Goal: Contribute content: Add original content to the website for others to see

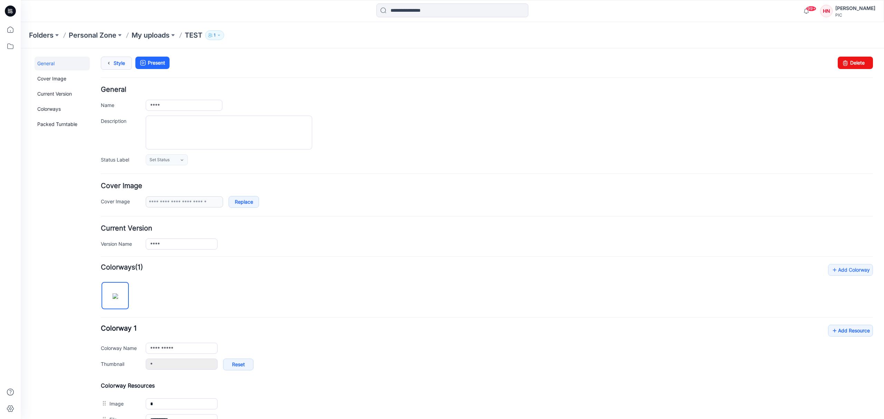
click at [115, 63] on link "Style" at bounding box center [116, 63] width 31 height 13
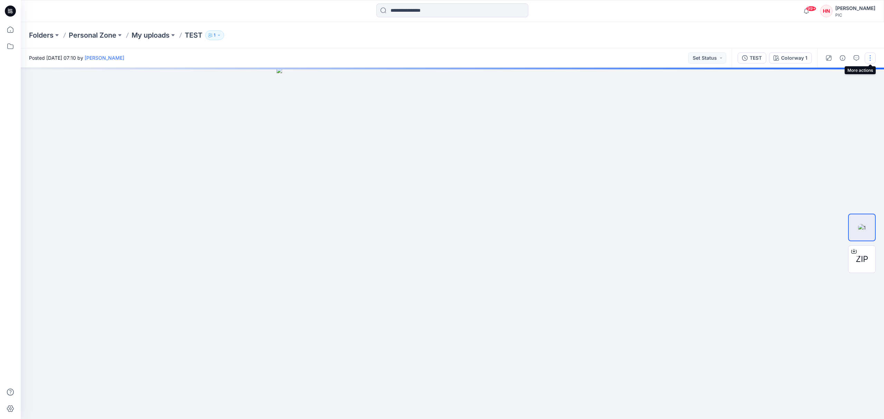
click at [872, 59] on button "button" at bounding box center [869, 57] width 11 height 11
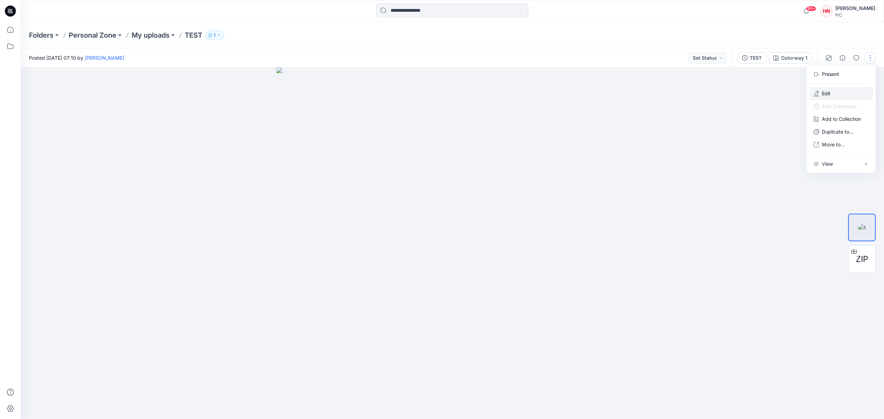
click at [849, 93] on button "Edit" at bounding box center [841, 93] width 64 height 13
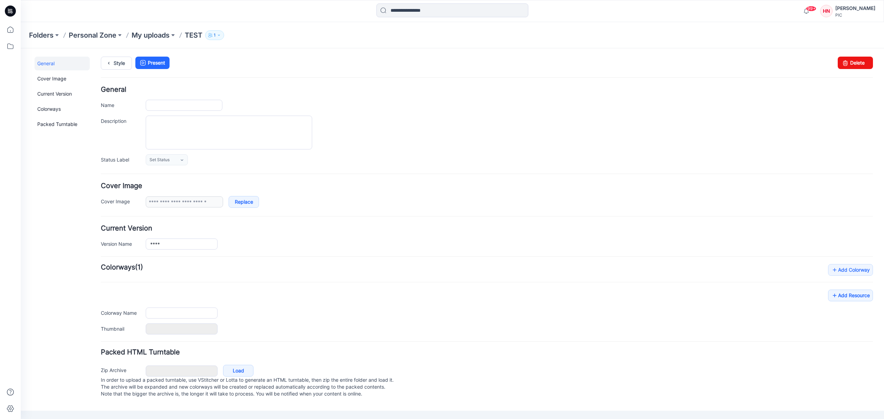
type input "****"
type input "**********"
type input "*"
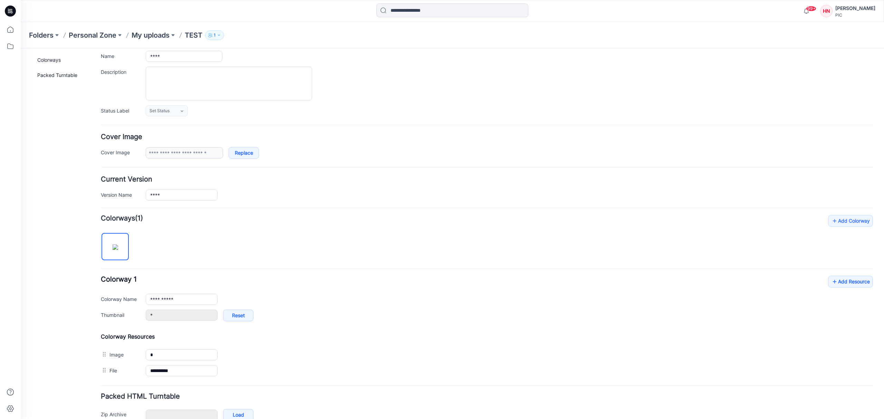
scroll to position [90, 0]
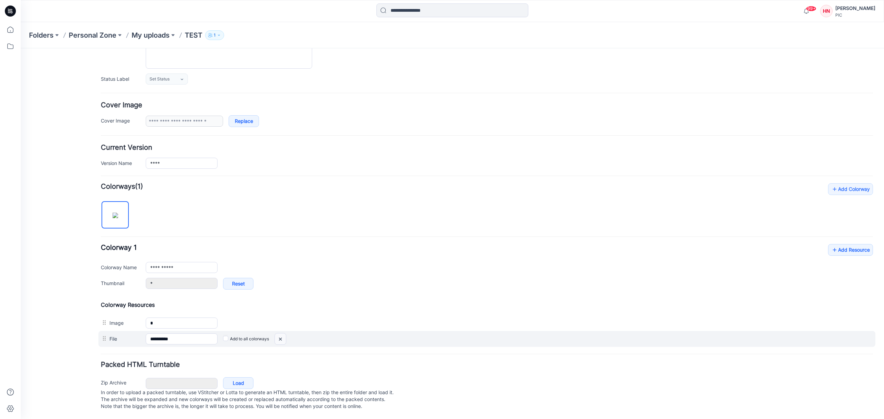
drag, startPoint x: 503, startPoint y: 81, endPoint x: 284, endPoint y: 333, distance: 334.2
click at [284, 333] on img at bounding box center [280, 338] width 11 height 11
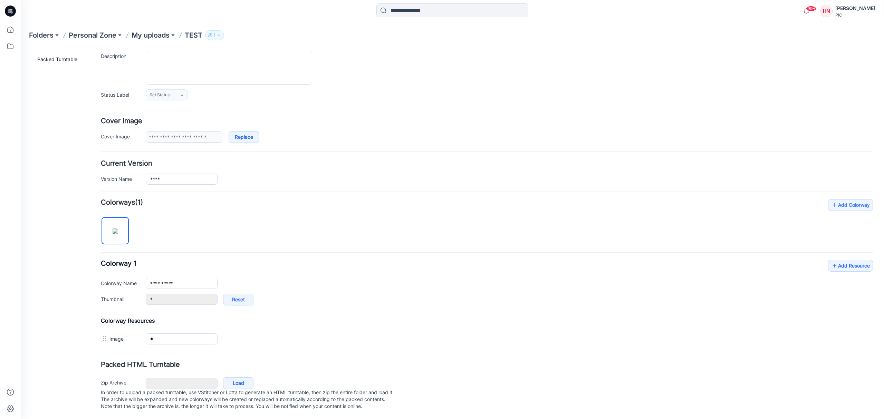
scroll to position [75, 0]
click at [241, 377] on link "Load" at bounding box center [238, 383] width 30 height 12
click at [9, 32] on icon at bounding box center [10, 30] width 6 height 6
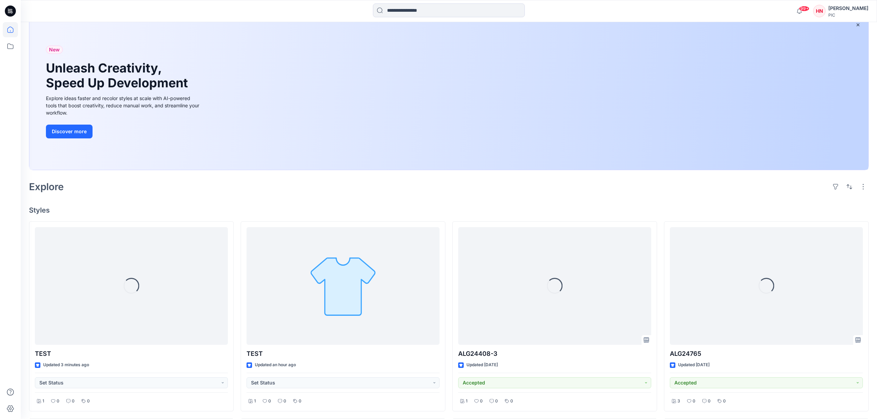
scroll to position [46, 0]
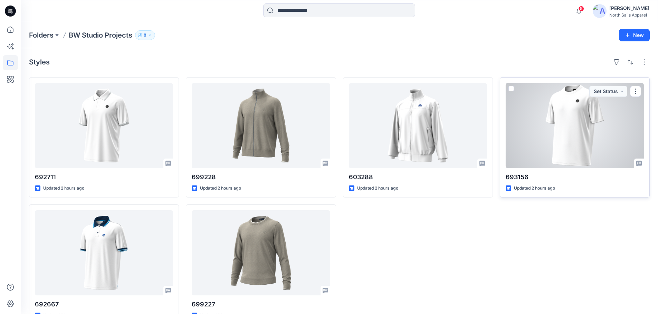
click at [576, 139] on div at bounding box center [574, 125] width 138 height 85
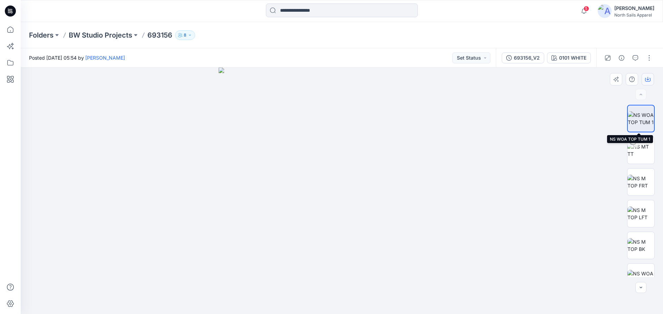
drag, startPoint x: 636, startPoint y: 121, endPoint x: 645, endPoint y: 76, distance: 46.6
click at [645, 76] on button "button" at bounding box center [647, 79] width 12 height 12
click at [647, 81] on icon "button" at bounding box center [648, 80] width 6 height 6
click at [13, 30] on icon at bounding box center [10, 30] width 6 height 6
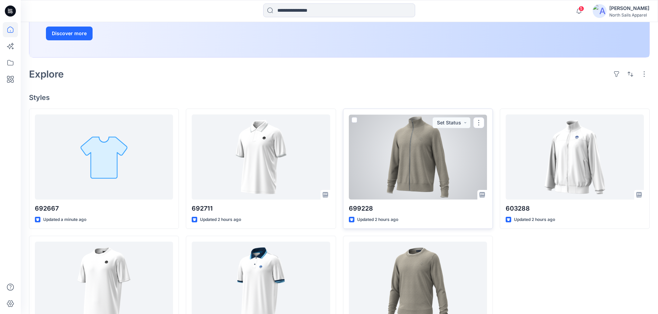
scroll to position [173, 0]
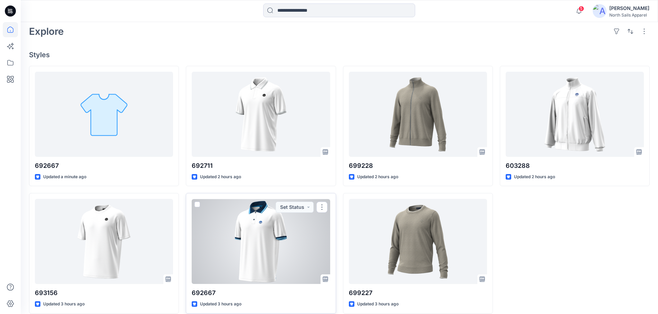
click at [274, 249] on div at bounding box center [261, 241] width 138 height 85
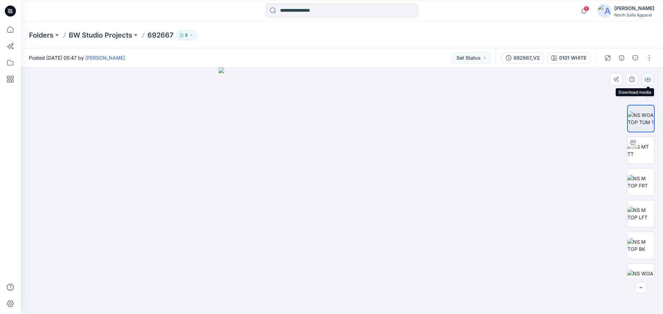
click at [648, 80] on icon "button" at bounding box center [647, 78] width 3 height 3
click at [102, 36] on p "BW Studio Projects" at bounding box center [101, 35] width 64 height 10
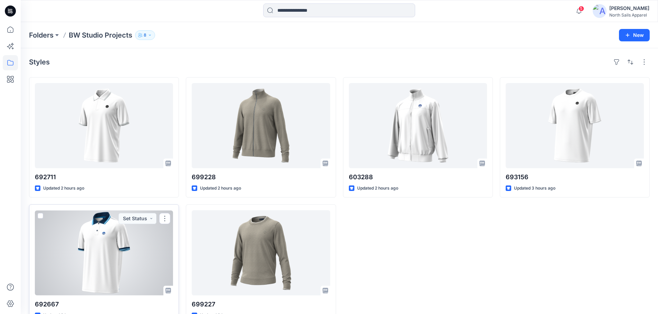
click at [121, 249] on div at bounding box center [104, 253] width 138 height 85
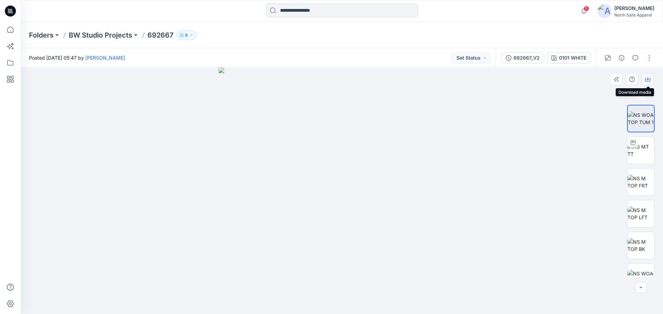
click at [648, 81] on icon "button" at bounding box center [648, 80] width 6 height 6
click at [647, 78] on icon "button" at bounding box center [648, 80] width 6 height 6
click at [647, 82] on button "button" at bounding box center [647, 79] width 12 height 12
click at [631, 121] on img at bounding box center [641, 118] width 26 height 14
click at [648, 83] on button "button" at bounding box center [647, 79] width 12 height 12
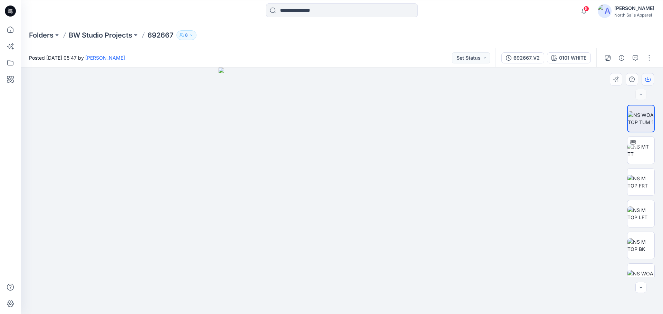
click at [647, 80] on icon "button" at bounding box center [648, 80] width 6 height 6
drag, startPoint x: 643, startPoint y: 119, endPoint x: 642, endPoint y: 97, distance: 22.1
click at [643, 119] on img at bounding box center [641, 118] width 26 height 14
click at [645, 79] on icon "button" at bounding box center [648, 80] width 6 height 6
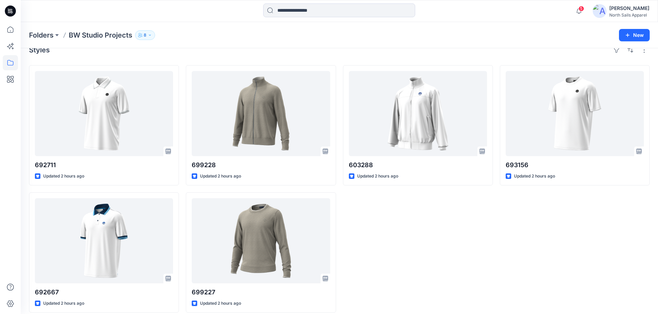
scroll to position [19, 0]
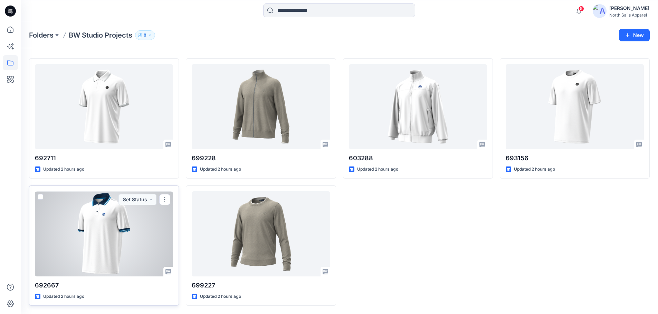
click at [127, 261] on div at bounding box center [104, 234] width 138 height 85
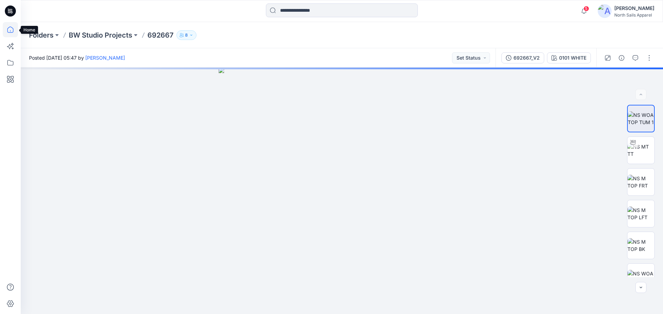
click at [7, 28] on icon at bounding box center [10, 29] width 15 height 15
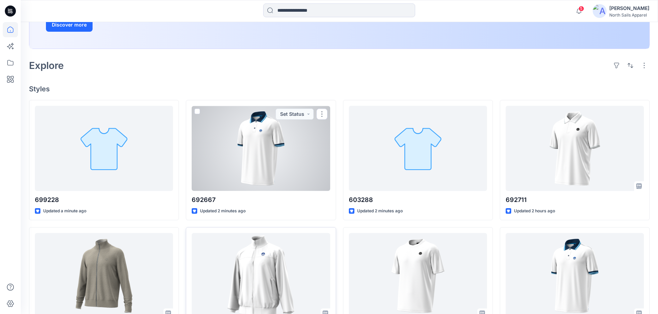
scroll to position [138, 0]
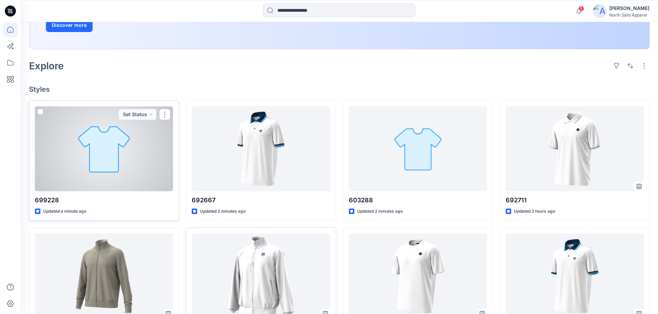
click at [150, 151] on div at bounding box center [104, 148] width 138 height 85
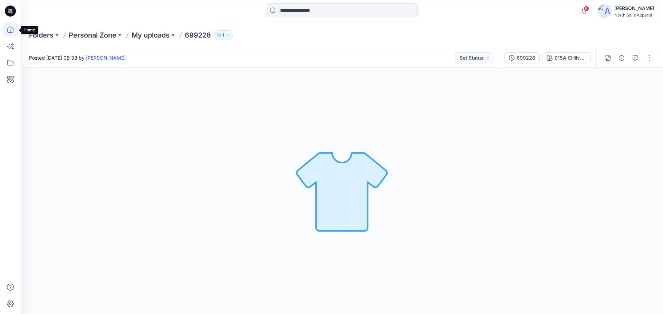
click at [11, 31] on icon at bounding box center [10, 29] width 15 height 15
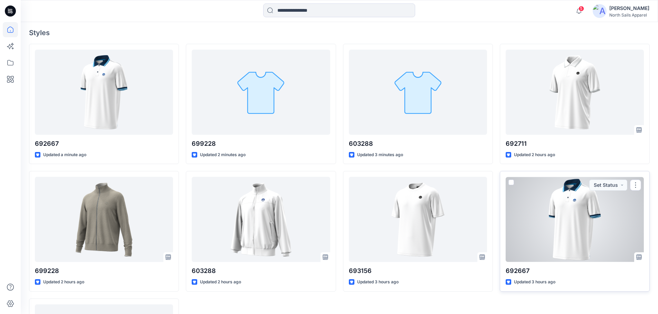
scroll to position [207, 0]
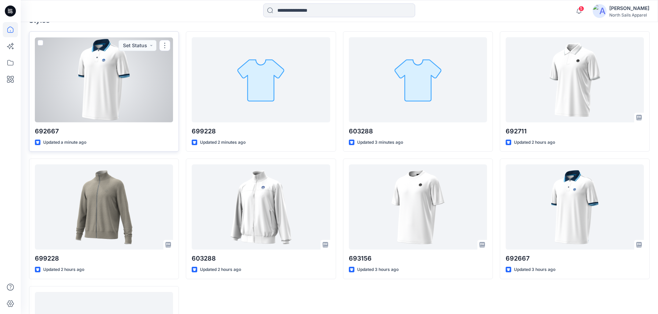
click at [105, 103] on div at bounding box center [104, 79] width 138 height 85
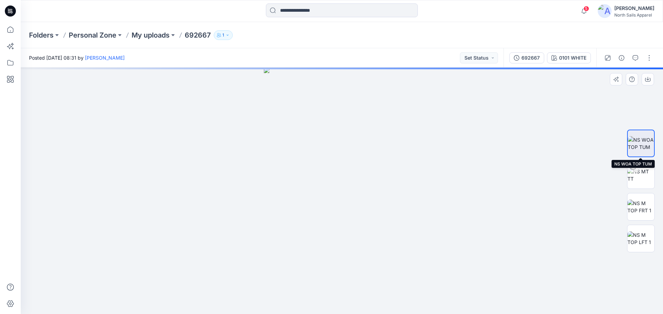
click at [642, 148] on img at bounding box center [641, 143] width 26 height 14
click at [649, 77] on icon "button" at bounding box center [648, 80] width 6 height 6
click at [646, 78] on icon "button" at bounding box center [648, 80] width 6 height 6
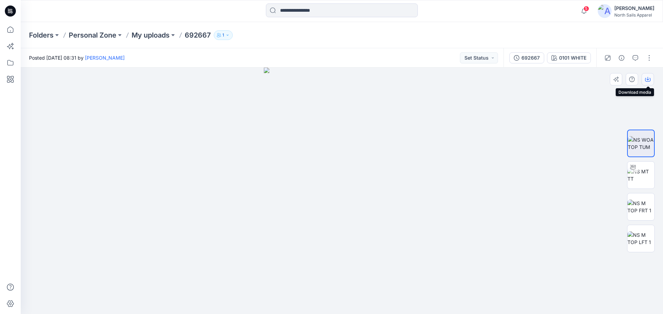
click at [650, 80] on icon "button" at bounding box center [648, 80] width 6 height 6
click at [642, 144] on img at bounding box center [641, 143] width 26 height 14
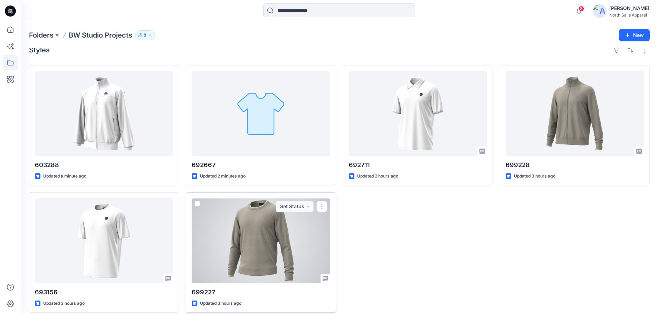
scroll to position [19, 0]
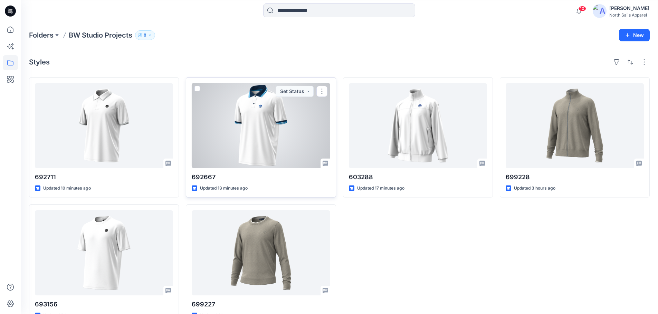
click at [284, 140] on div at bounding box center [261, 125] width 138 height 85
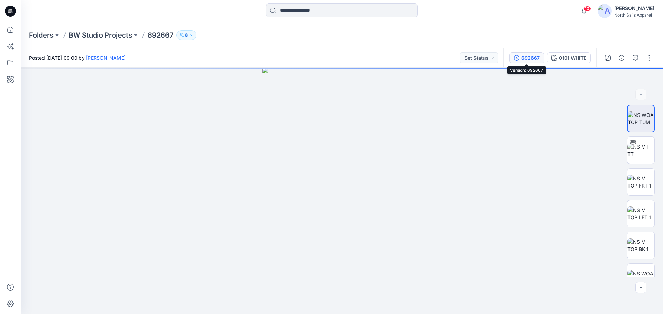
click at [534, 58] on div "692667" at bounding box center [530, 58] width 18 height 8
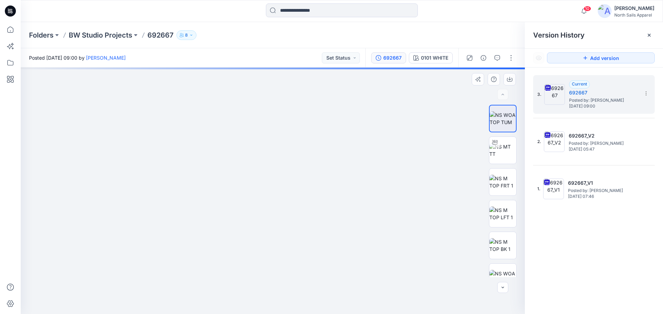
drag, startPoint x: 301, startPoint y: 141, endPoint x: 318, endPoint y: 236, distance: 96.4
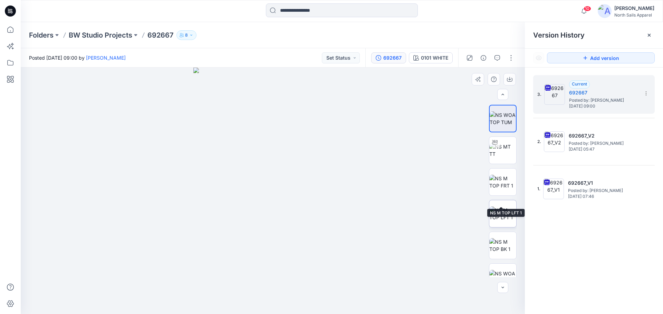
scroll to position [77, 0]
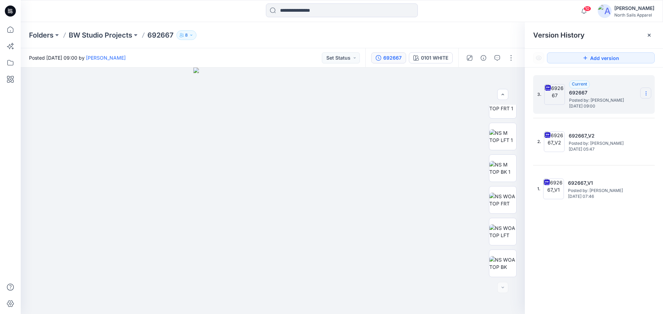
click at [646, 93] on icon at bounding box center [646, 94] width 6 height 6
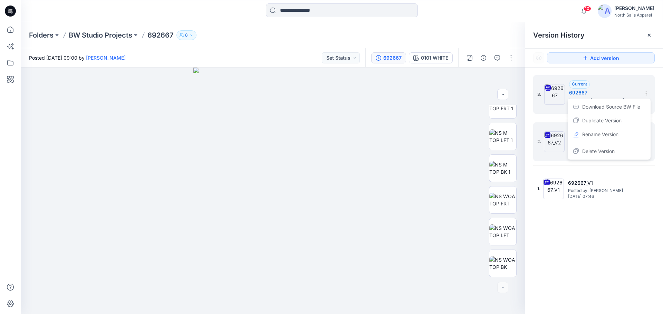
click at [610, 135] on span "Rename Version" at bounding box center [600, 134] width 36 height 8
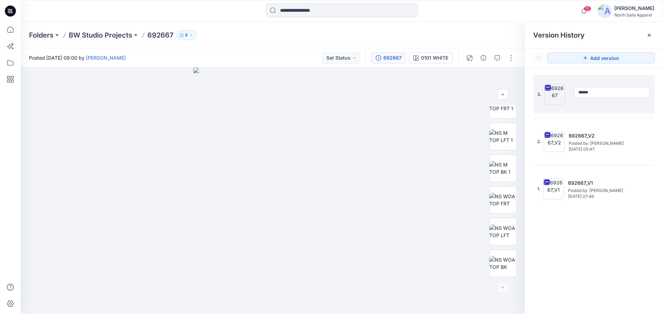
click at [597, 94] on input "******" at bounding box center [612, 92] width 76 height 11
type input "*********"
click at [623, 242] on div "3. ********* 2. 692667_V2 Posted by: Kapila Kothalawala Friday, September 19, 2…" at bounding box center [594, 196] width 138 height 257
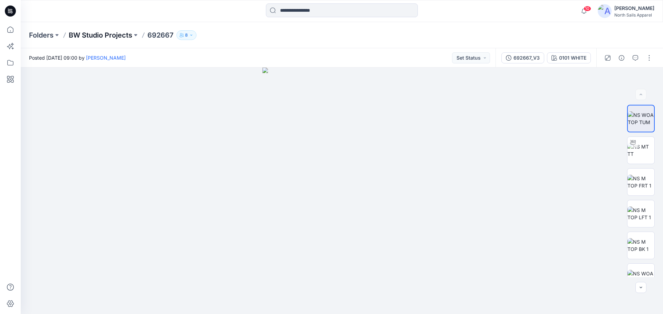
click at [91, 34] on p "BW Studio Projects" at bounding box center [101, 35] width 64 height 10
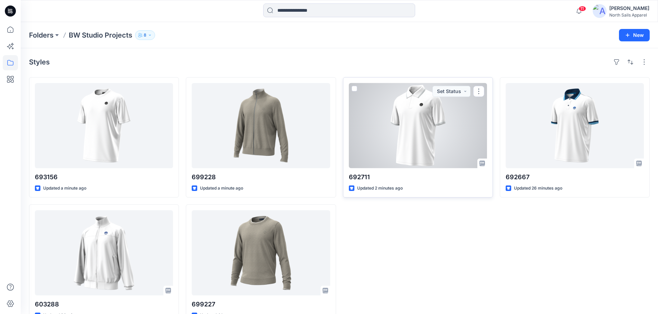
click at [437, 146] on div at bounding box center [418, 125] width 138 height 85
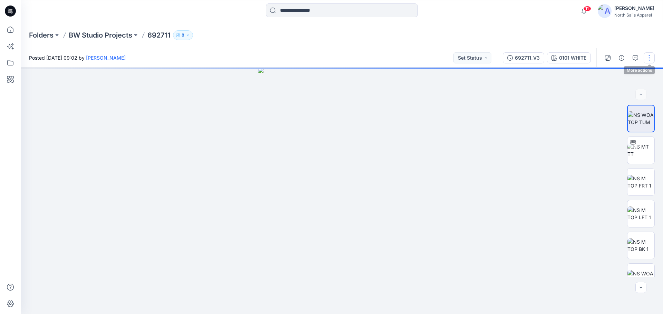
click at [650, 59] on button "button" at bounding box center [648, 57] width 11 height 11
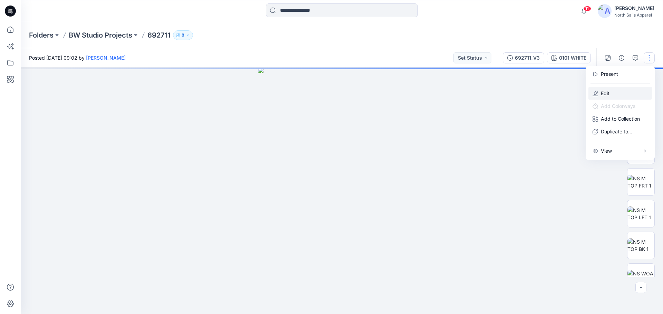
click at [624, 94] on button "Edit" at bounding box center [620, 93] width 64 height 13
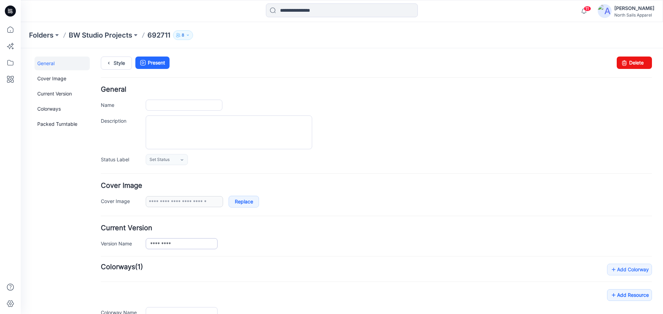
type input "******"
type input "**********"
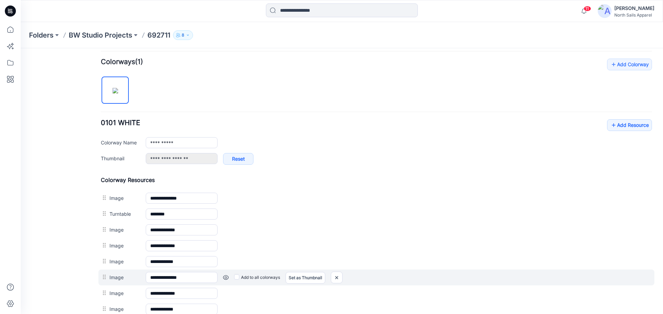
scroll to position [242, 0]
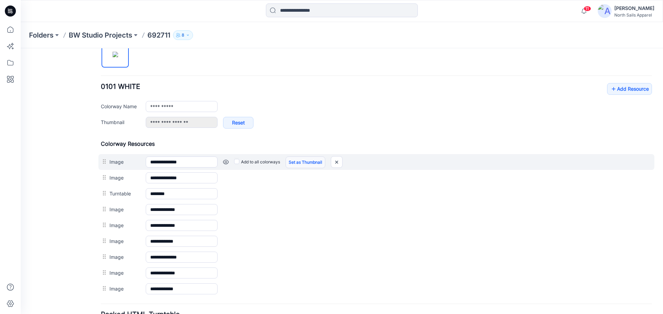
click at [294, 162] on link "Set as Thumbnail" at bounding box center [305, 163] width 40 height 12
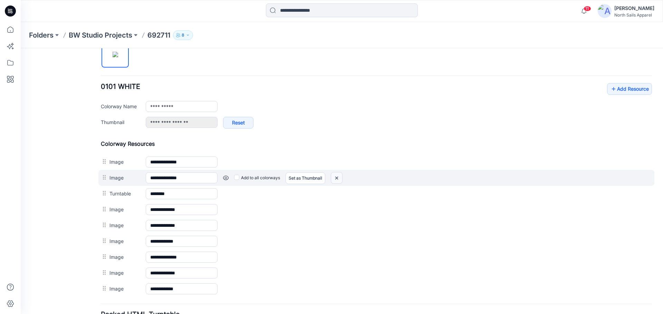
drag, startPoint x: 338, startPoint y: 179, endPoint x: 380, endPoint y: 72, distance: 115.0
click at [338, 179] on img at bounding box center [336, 178] width 11 height 11
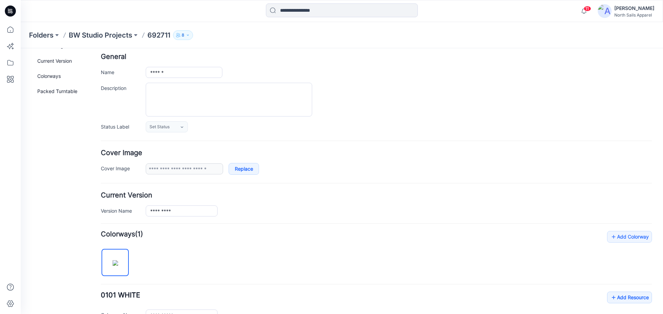
scroll to position [0, 0]
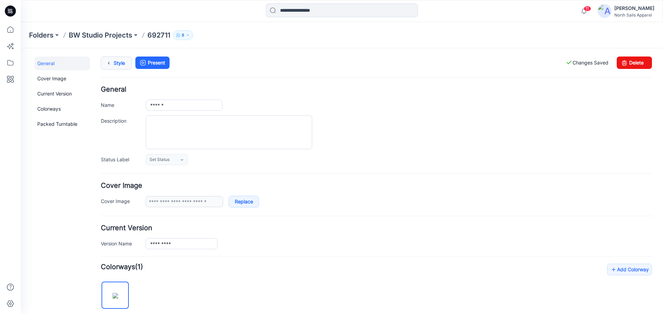
click at [121, 64] on link "Style" at bounding box center [116, 63] width 31 height 13
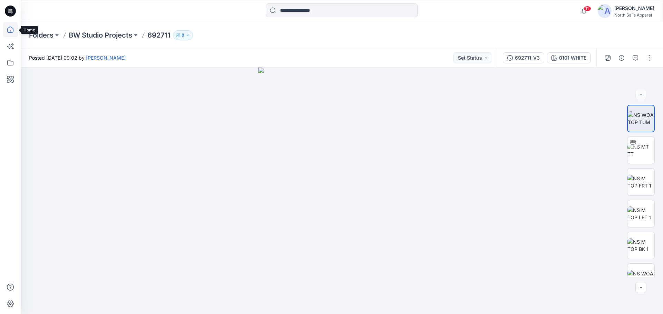
click at [15, 31] on icon at bounding box center [10, 29] width 15 height 15
